Goal: Information Seeking & Learning: Learn about a topic

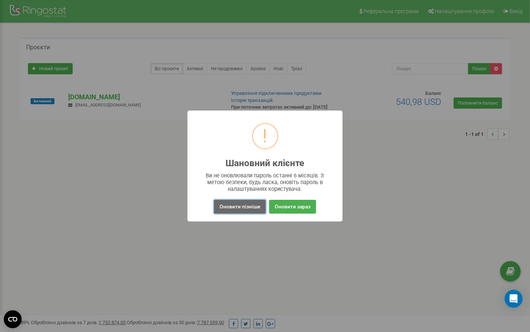
click at [248, 207] on button "Оновити пізніше" at bounding box center [240, 207] width 52 height 14
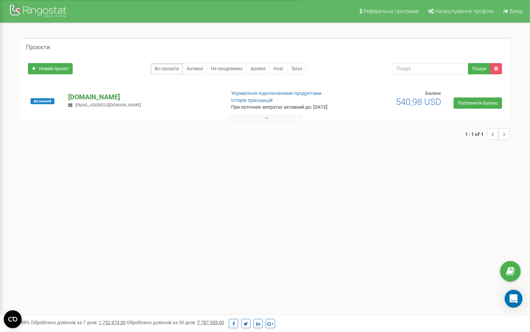
click at [90, 95] on p "[DOMAIN_NAME]" at bounding box center [144, 97] width 151 height 10
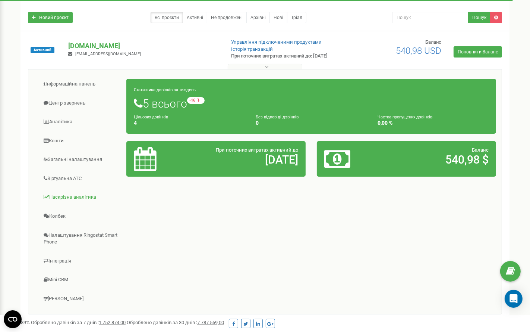
scroll to position [51, 0]
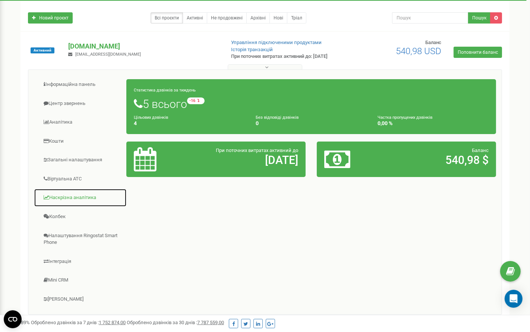
click at [68, 198] on link "Наскрізна аналітика" at bounding box center [80, 197] width 93 height 18
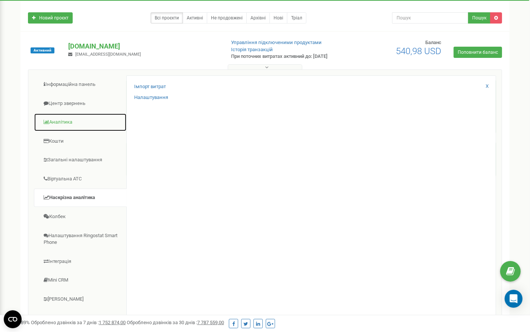
click at [70, 117] on link "Аналiтика" at bounding box center [80, 122] width 93 height 18
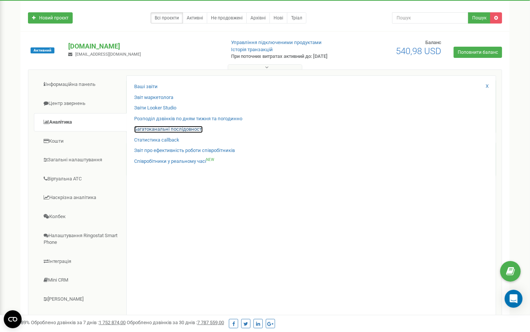
click at [142, 128] on link "Багатоканальні послідовності" at bounding box center [168, 129] width 69 height 7
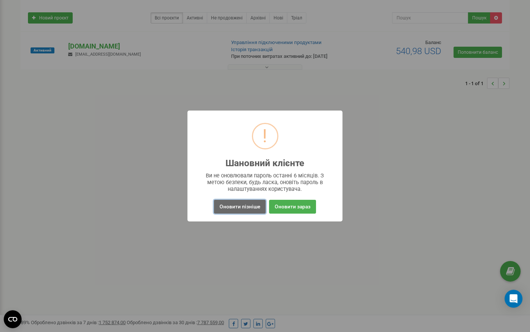
click at [227, 208] on button "Оновити пізніше" at bounding box center [240, 207] width 52 height 14
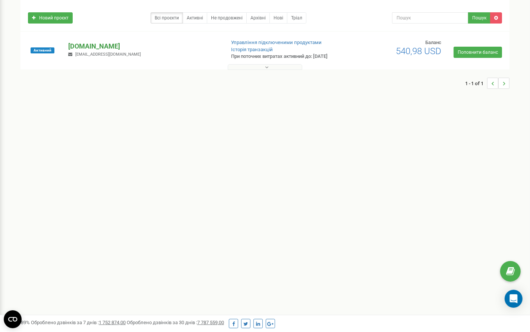
click at [90, 43] on p "[DOMAIN_NAME]" at bounding box center [144, 46] width 151 height 10
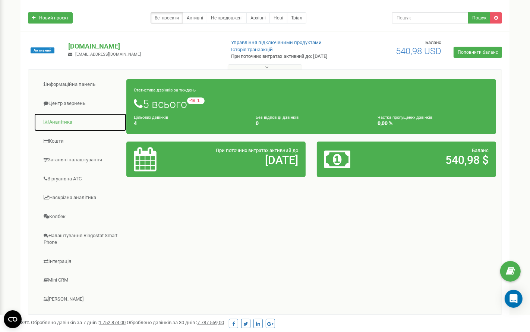
click at [62, 117] on link "Аналiтика" at bounding box center [80, 122] width 93 height 18
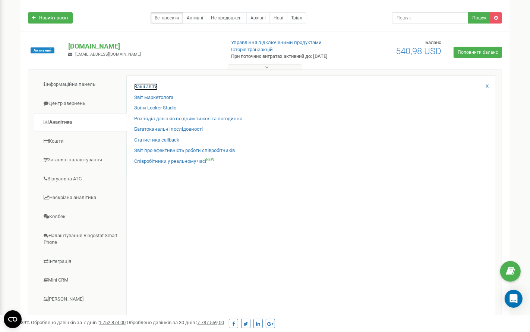
click at [144, 86] on link "Ваші звіти" at bounding box center [145, 86] width 23 height 7
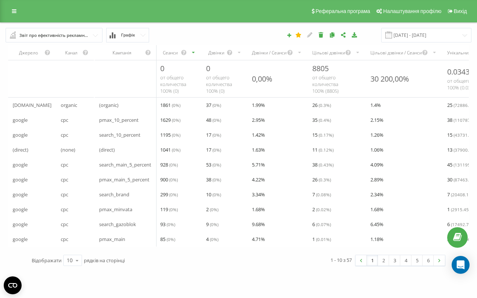
click at [91, 37] on input "text" at bounding box center [54, 34] width 96 height 13
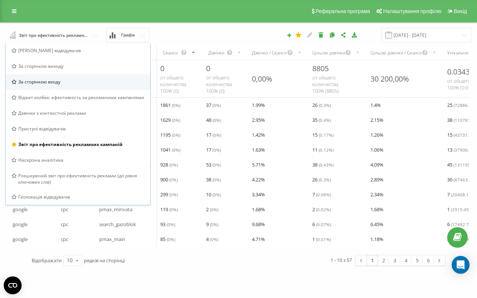
click at [52, 84] on span "За сторінкою входу" at bounding box center [39, 82] width 42 height 6
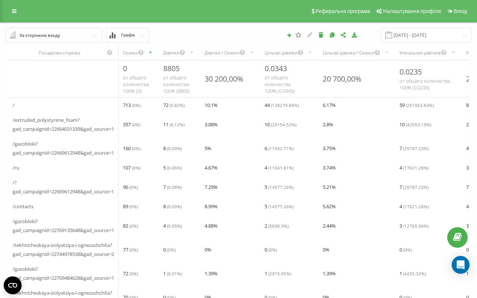
click at [65, 38] on input "text" at bounding box center [54, 34] width 96 height 13
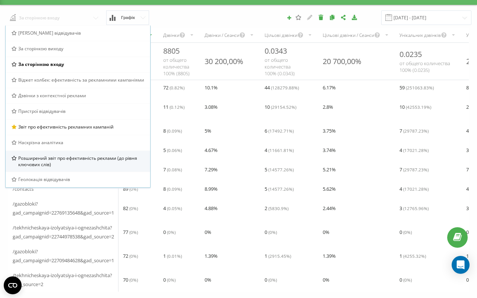
scroll to position [18, 0]
click at [58, 167] on span "Розширений звіт про ефективність реклами (до рівня ключових слів)" at bounding box center [81, 161] width 126 height 13
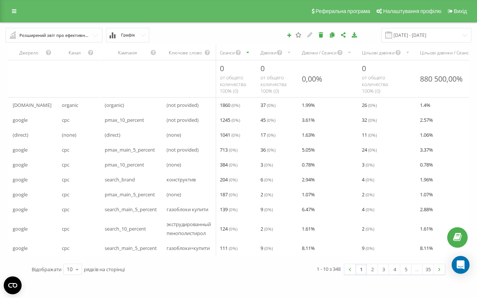
click at [73, 38] on div "Розширений звіт про ефективність реклами (до рівня ключових слів)" at bounding box center [54, 35] width 70 height 8
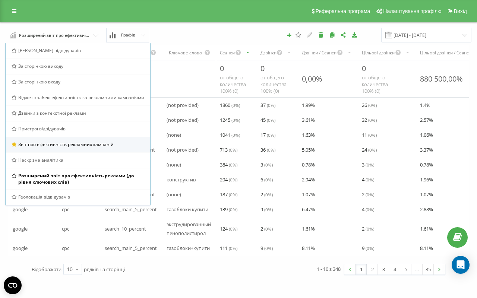
click at [53, 142] on span "Звіт про ефективність рекламних кампаній" at bounding box center [65, 144] width 95 height 6
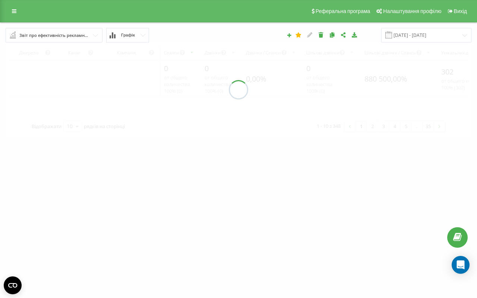
click at [131, 32] on button "Графік" at bounding box center [127, 35] width 43 height 15
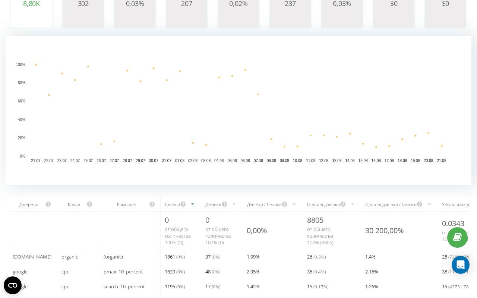
scroll to position [206, 0]
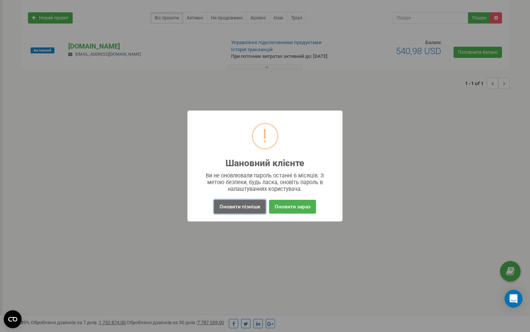
click at [239, 205] on button "Оновити пізніше" at bounding box center [240, 207] width 52 height 14
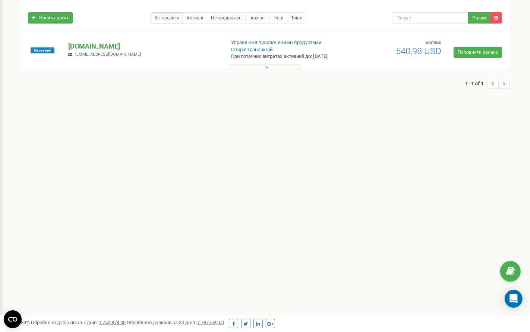
click at [100, 46] on p "[DOMAIN_NAME]" at bounding box center [144, 46] width 151 height 10
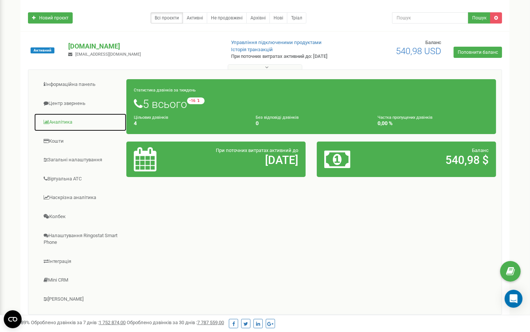
click at [60, 119] on link "Аналiтика" at bounding box center [80, 122] width 93 height 18
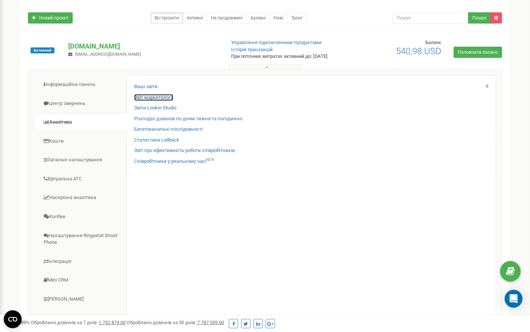
click at [158, 98] on link "Звіт маркетолога" at bounding box center [153, 97] width 39 height 7
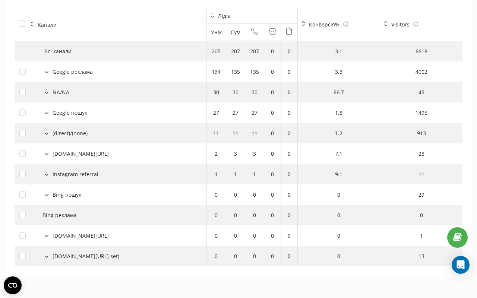
scroll to position [831, 0]
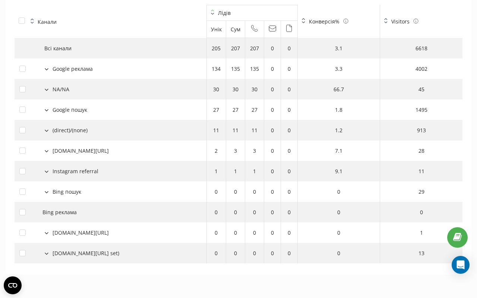
click at [48, 110] on icon at bounding box center [47, 110] width 4 height 2
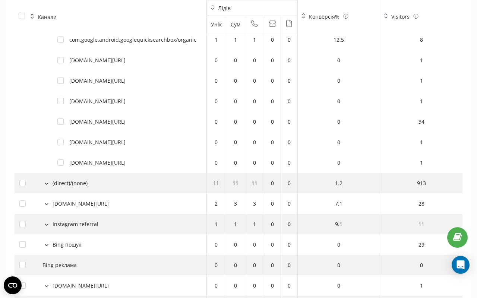
scroll to position [943, 0]
click at [45, 184] on icon at bounding box center [47, 183] width 4 height 2
click at [47, 230] on td "www.work.ua/referral" at bounding box center [111, 224] width 192 height 21
click at [47, 244] on icon at bounding box center [47, 245] width 4 height 2
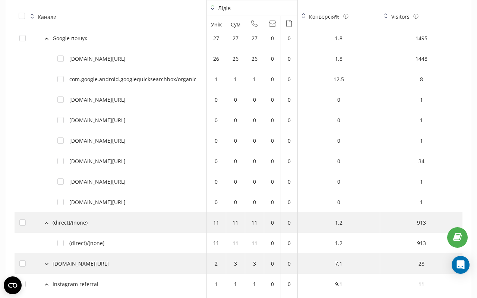
scroll to position [914, 0]
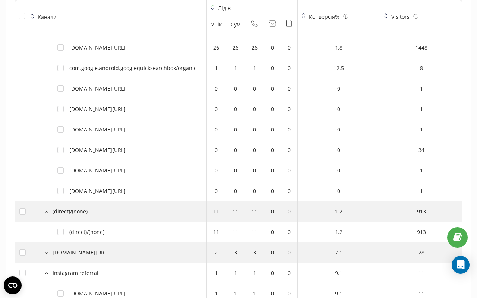
click at [46, 214] on button at bounding box center [47, 211] width 8 height 7
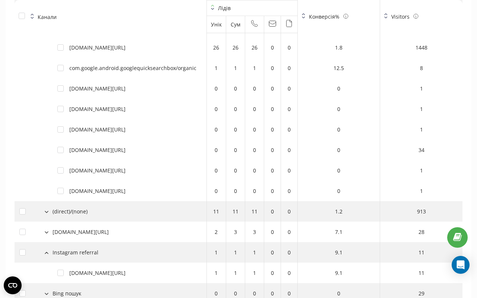
click at [48, 235] on button at bounding box center [47, 232] width 8 height 7
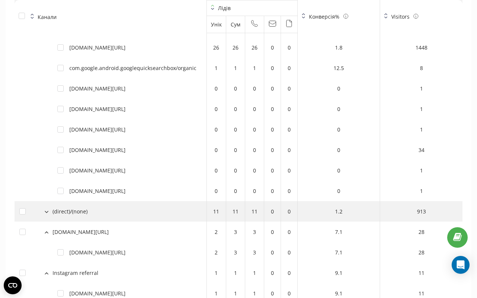
click at [48, 235] on button at bounding box center [47, 232] width 8 height 7
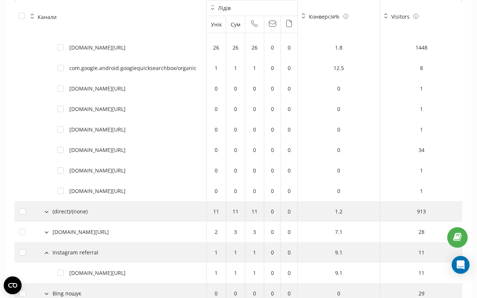
click at [47, 253] on icon at bounding box center [46, 252] width 3 height 1
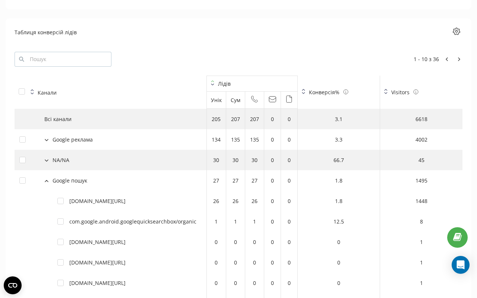
scroll to position [740, 0]
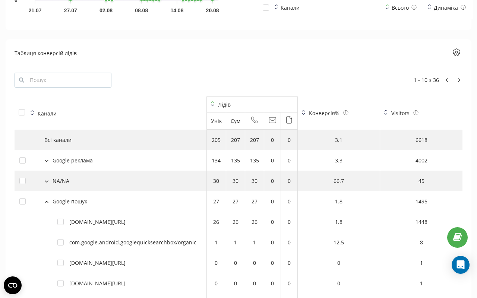
click at [47, 204] on button at bounding box center [47, 201] width 8 height 7
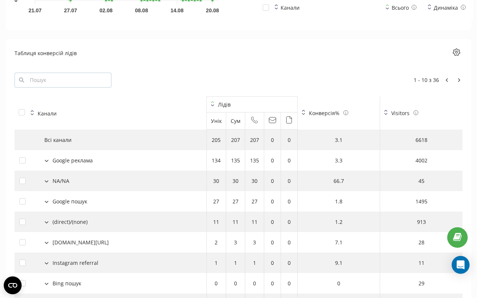
click at [48, 185] on div "NA/NA" at bounding box center [110, 181] width 182 height 8
click at [48, 182] on icon at bounding box center [47, 182] width 4 height 2
click at [48, 183] on icon at bounding box center [47, 182] width 4 height 2
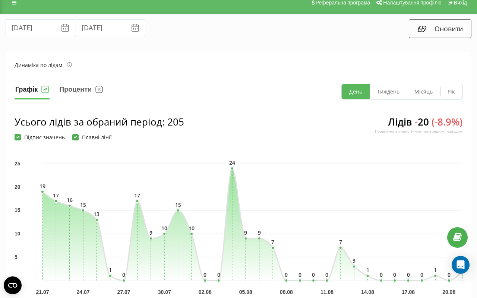
scroll to position [0, 0]
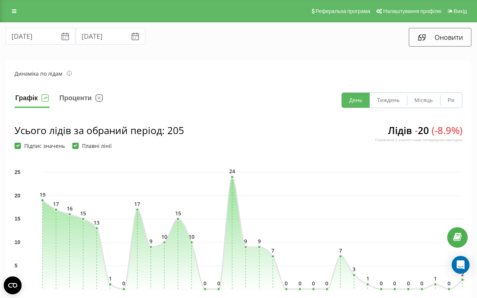
click at [63, 37] on icon at bounding box center [65, 38] width 4 height 2
click at [40, 35] on input "21.07.2025" at bounding box center [41, 36] width 70 height 17
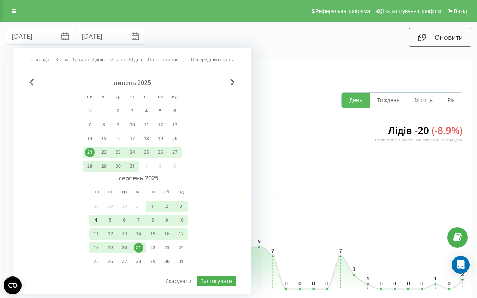
click at [94, 222] on div "4" at bounding box center [96, 221] width 10 height 10
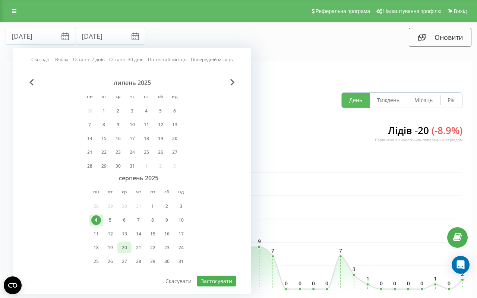
click at [127, 249] on div "20" at bounding box center [125, 248] width 10 height 10
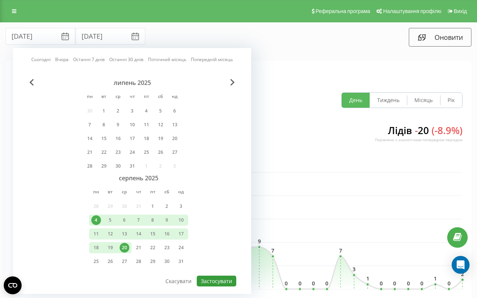
click at [208, 283] on button "Застосувати" at bounding box center [217, 281] width 40 height 11
type input "04.08.2025"
type input "20.08.2025"
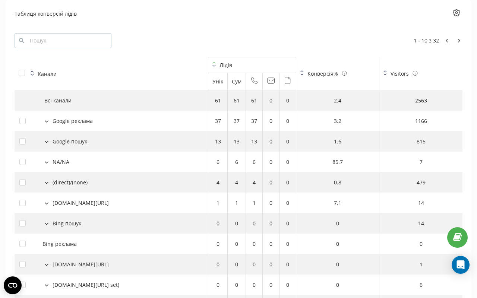
scroll to position [831, 0]
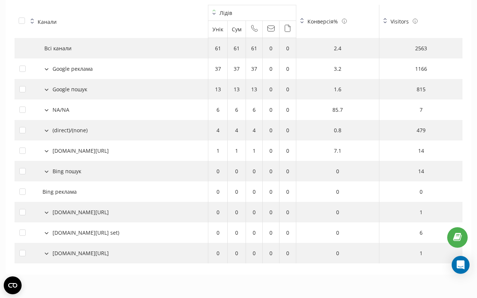
click at [88, 255] on div "com.linkedin.android/referral" at bounding box center [81, 253] width 56 height 8
click at [48, 255] on button at bounding box center [47, 253] width 8 height 7
click at [48, 254] on icon at bounding box center [47, 254] width 4 height 2
